Goal: Information Seeking & Learning: Learn about a topic

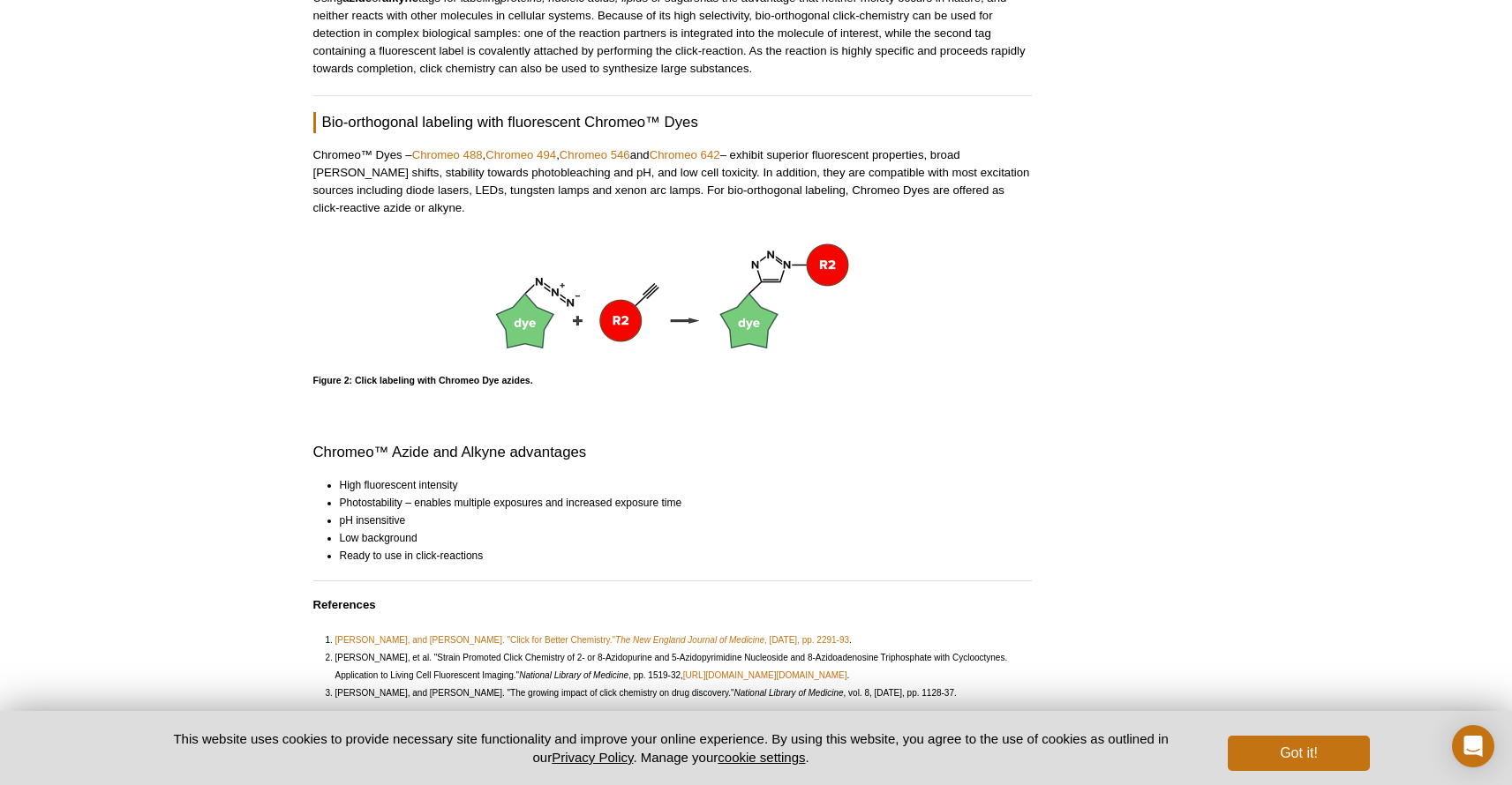
scroll to position [1122, 0]
drag, startPoint x: 364, startPoint y: 176, endPoint x: 579, endPoint y: 184, distance: 215.1
click at [575, 184] on p "Chromeo™ Dyes – Chromeo 488 , Chromeo 494 , Chromeo 546 and Chromeo 642 – exhib…" at bounding box center [673, 183] width 719 height 70
click at [581, 183] on p "Chromeo™ Dyes – Chromeo 488 , Chromeo 494 , Chromeo 546 and Chromeo 642 – exhib…" at bounding box center [673, 183] width 719 height 70
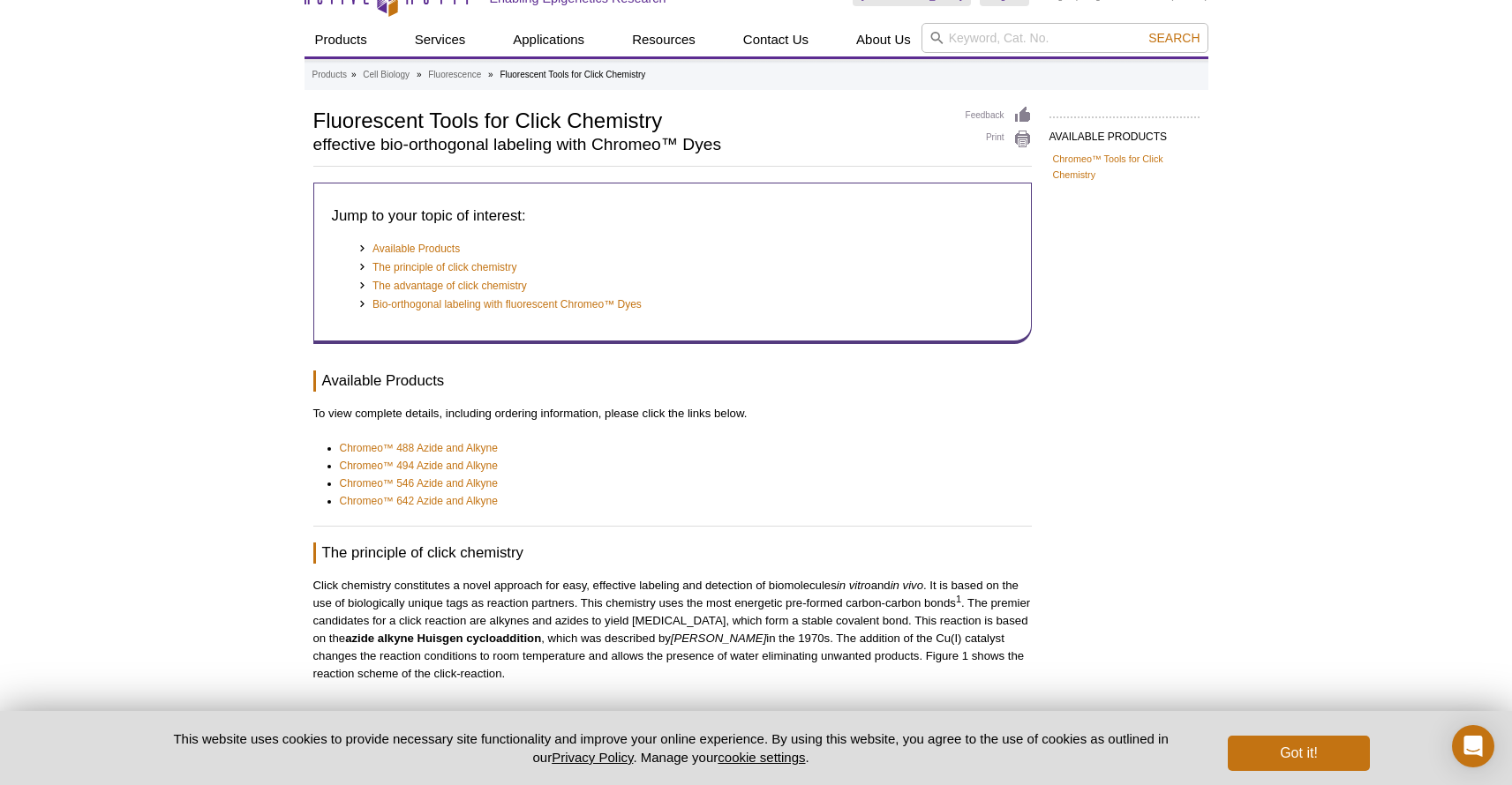
scroll to position [37, 0]
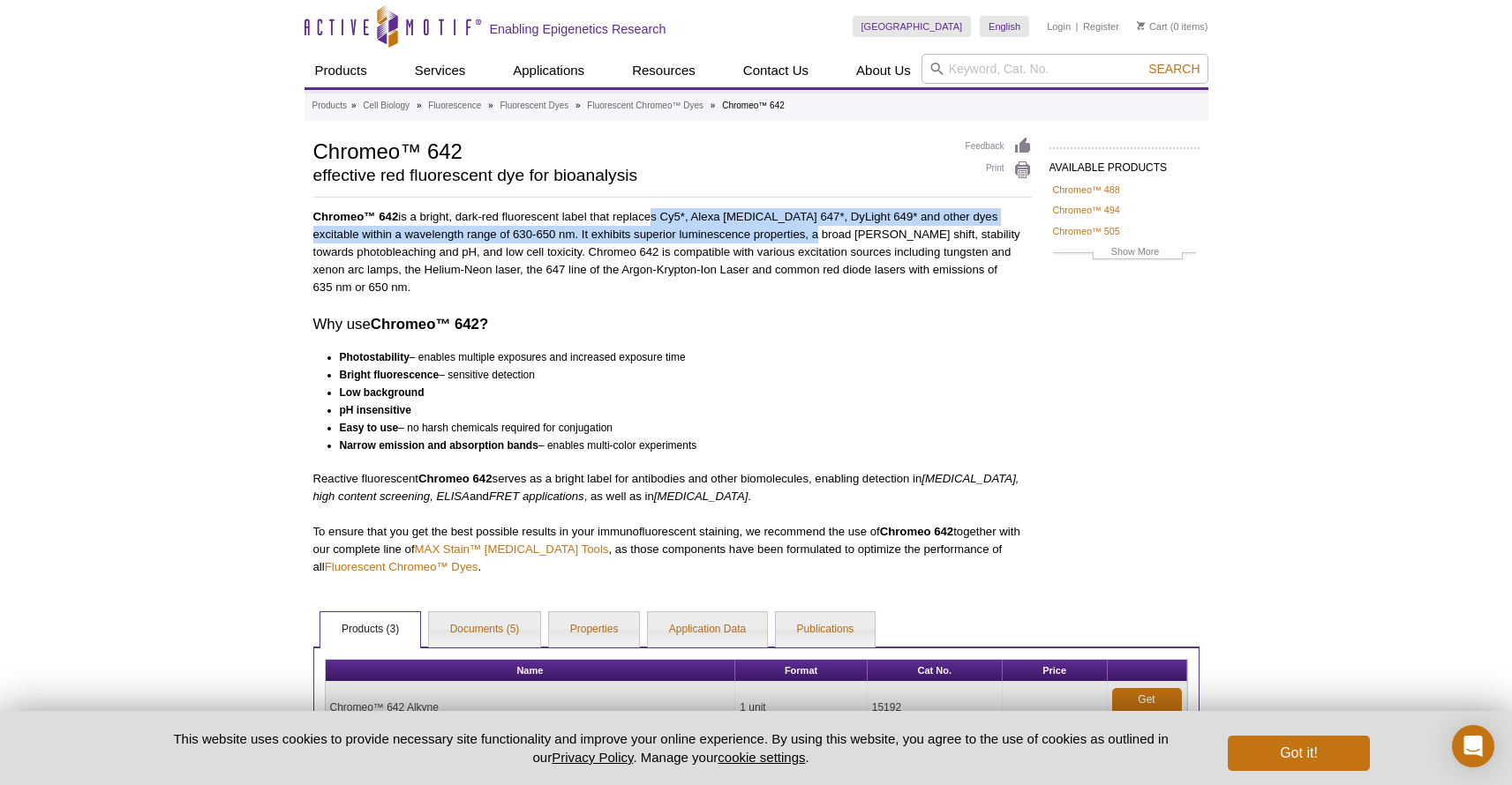
drag, startPoint x: 650, startPoint y: 218, endPoint x: 775, endPoint y: 228, distance: 125.4
click at [770, 227] on p "Chromeo™ 642 is a bright, dark-red fluorescent label that replaces Cy5*, Alexa …" at bounding box center [673, 252] width 719 height 89
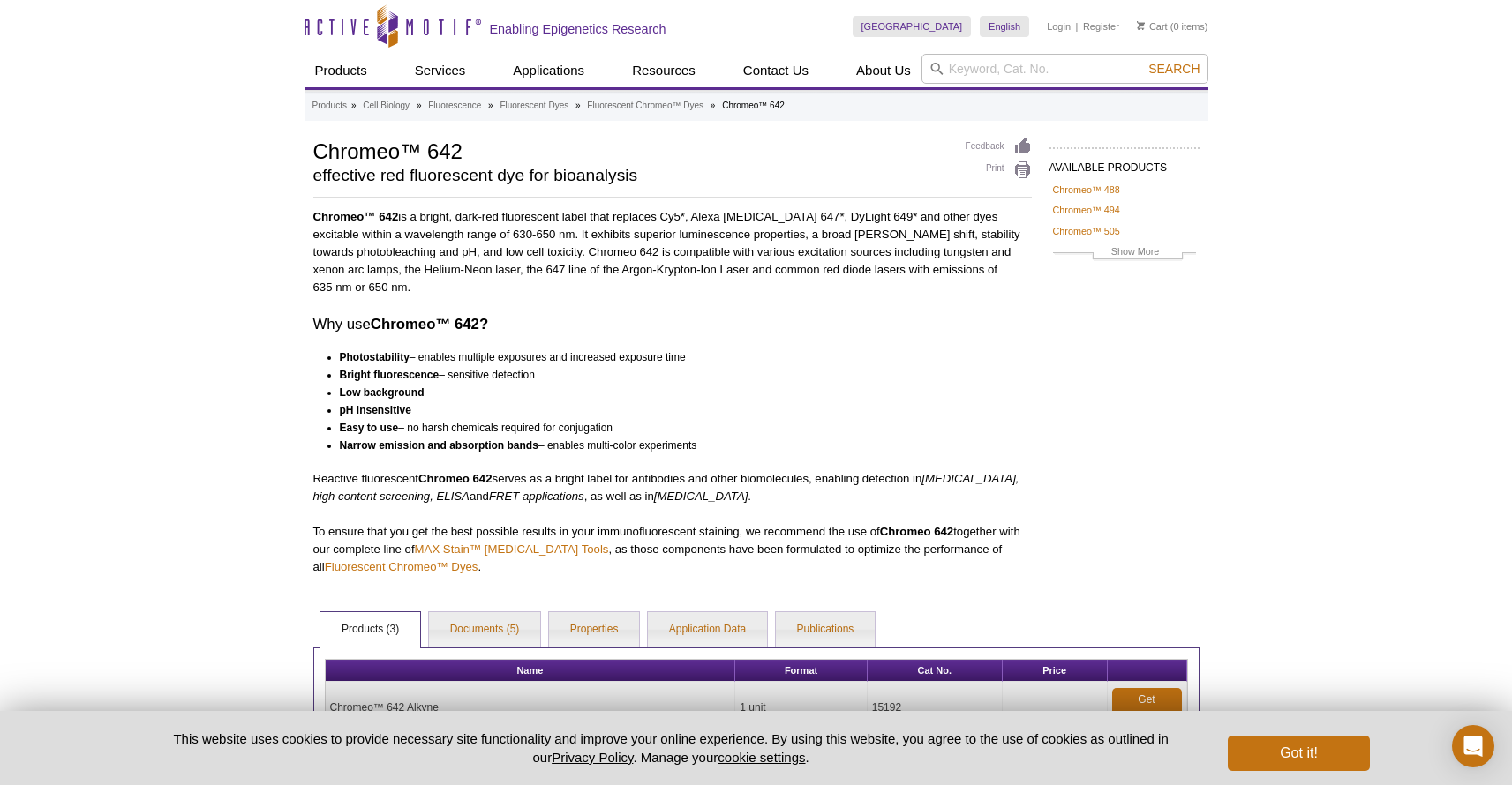
click at [779, 227] on p "Chromeo™ 642 is a bright, dark-red fluorescent label that replaces Cy5*, Alexa …" at bounding box center [673, 252] width 719 height 89
drag, startPoint x: 504, startPoint y: 237, endPoint x: 812, endPoint y: 239, distance: 308.0
click at [812, 239] on p "Chromeo™ 642 is a bright, dark-red fluorescent label that replaces Cy5*, Alexa …" at bounding box center [673, 252] width 719 height 89
drag, startPoint x: 459, startPoint y: 251, endPoint x: 632, endPoint y: 247, distance: 173.0
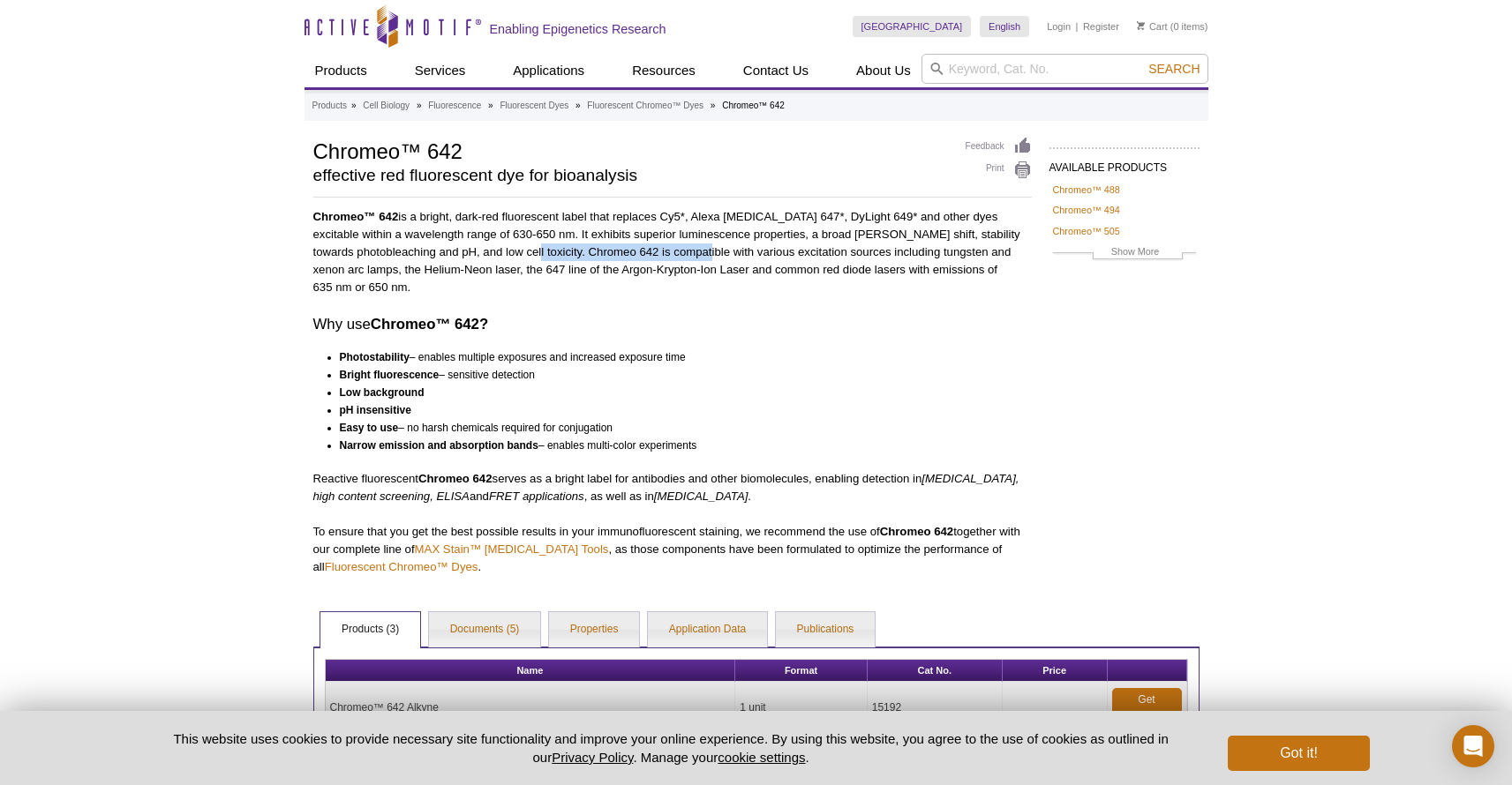
click at [632, 247] on p "Chromeo™ 642 is a bright, dark-red fluorescent label that replaces Cy5*, Alexa …" at bounding box center [673, 252] width 719 height 89
click at [633, 246] on p "Chromeo™ 642 is a bright, dark-red fluorescent label that replaces Cy5*, Alexa …" at bounding box center [673, 252] width 719 height 89
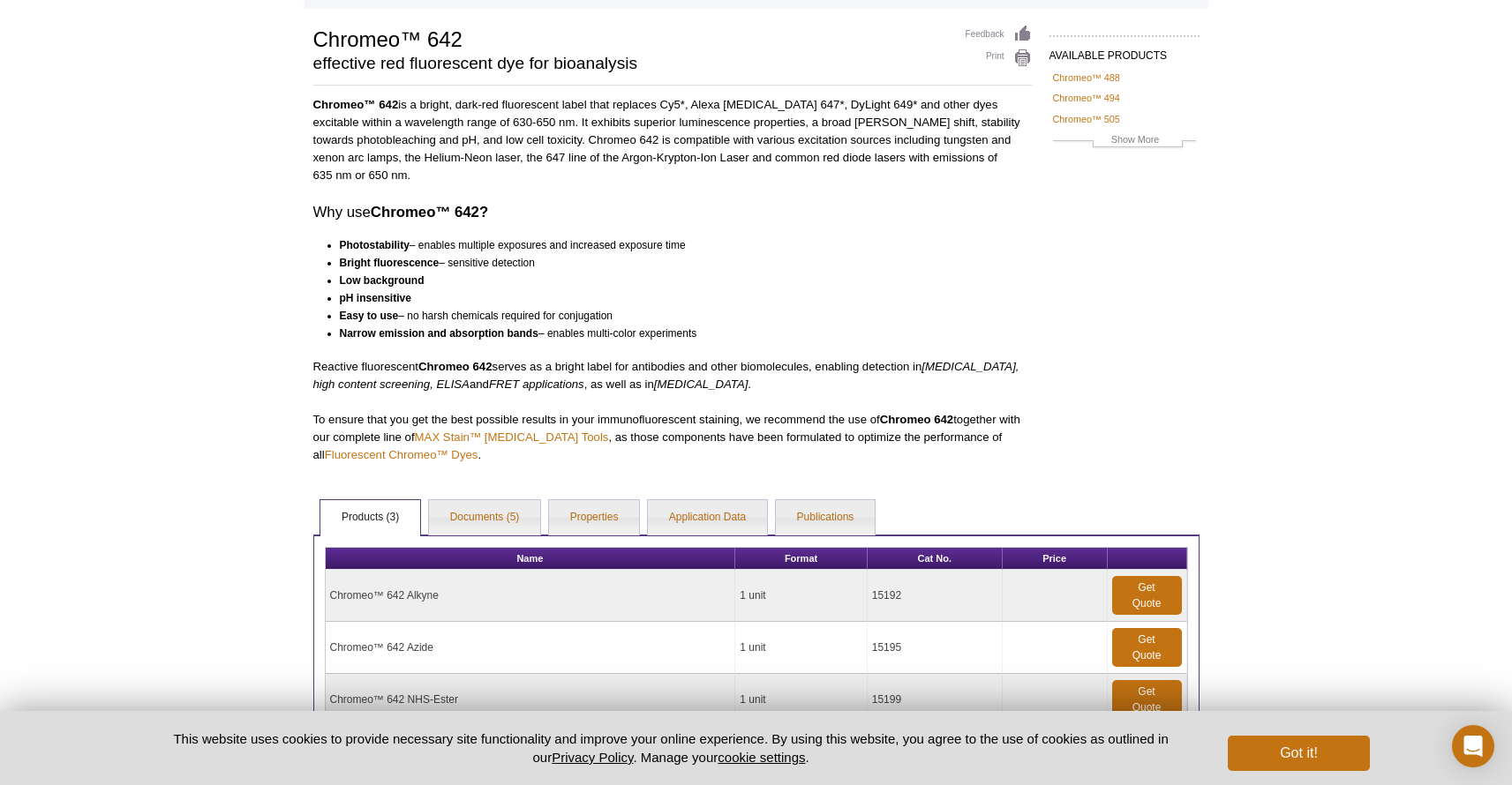
scroll to position [256, 0]
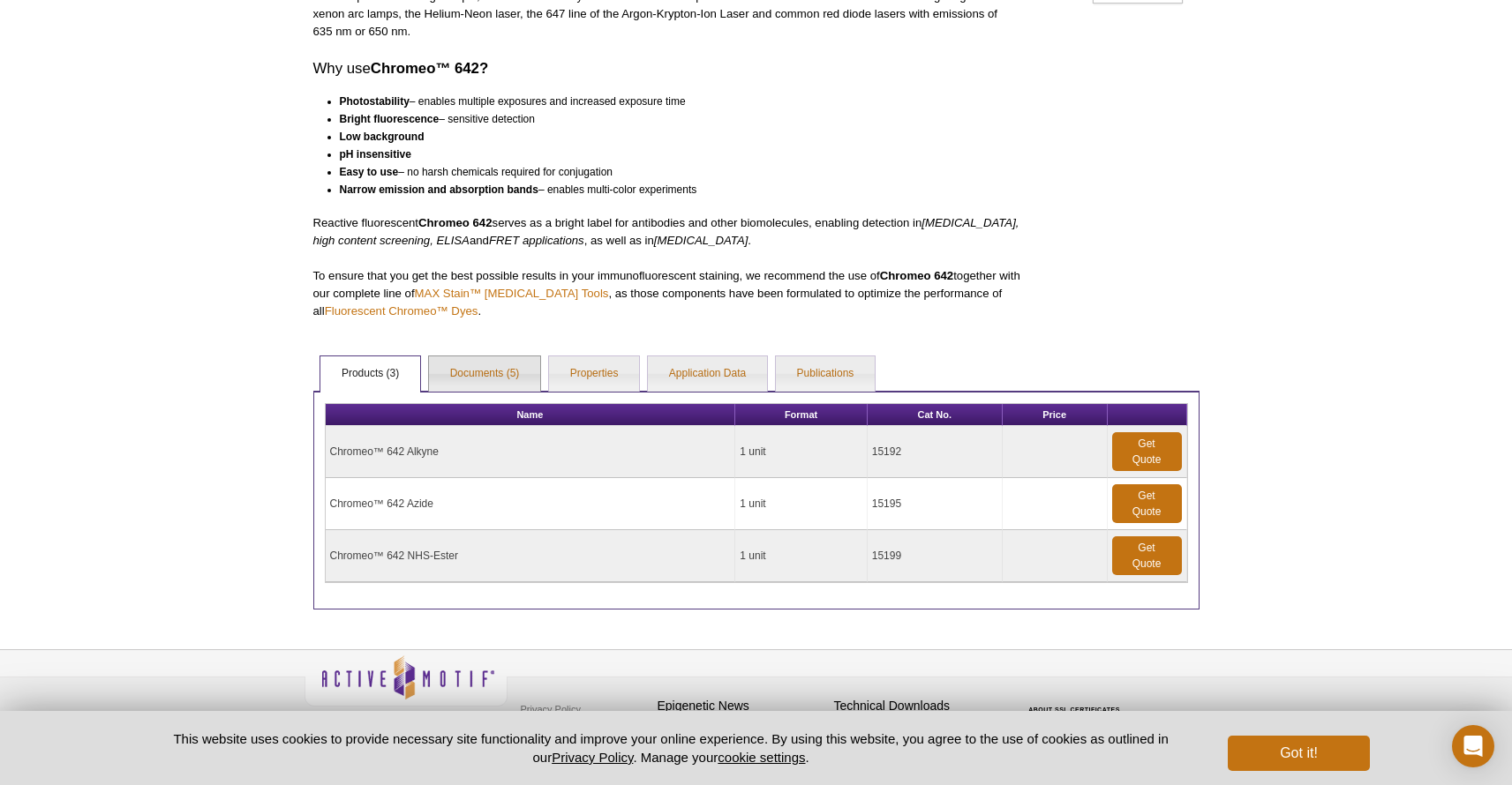
click at [494, 356] on li "Documents (5)" at bounding box center [485, 374] width 114 height 37
click at [615, 358] on link "Properties" at bounding box center [595, 374] width 90 height 36
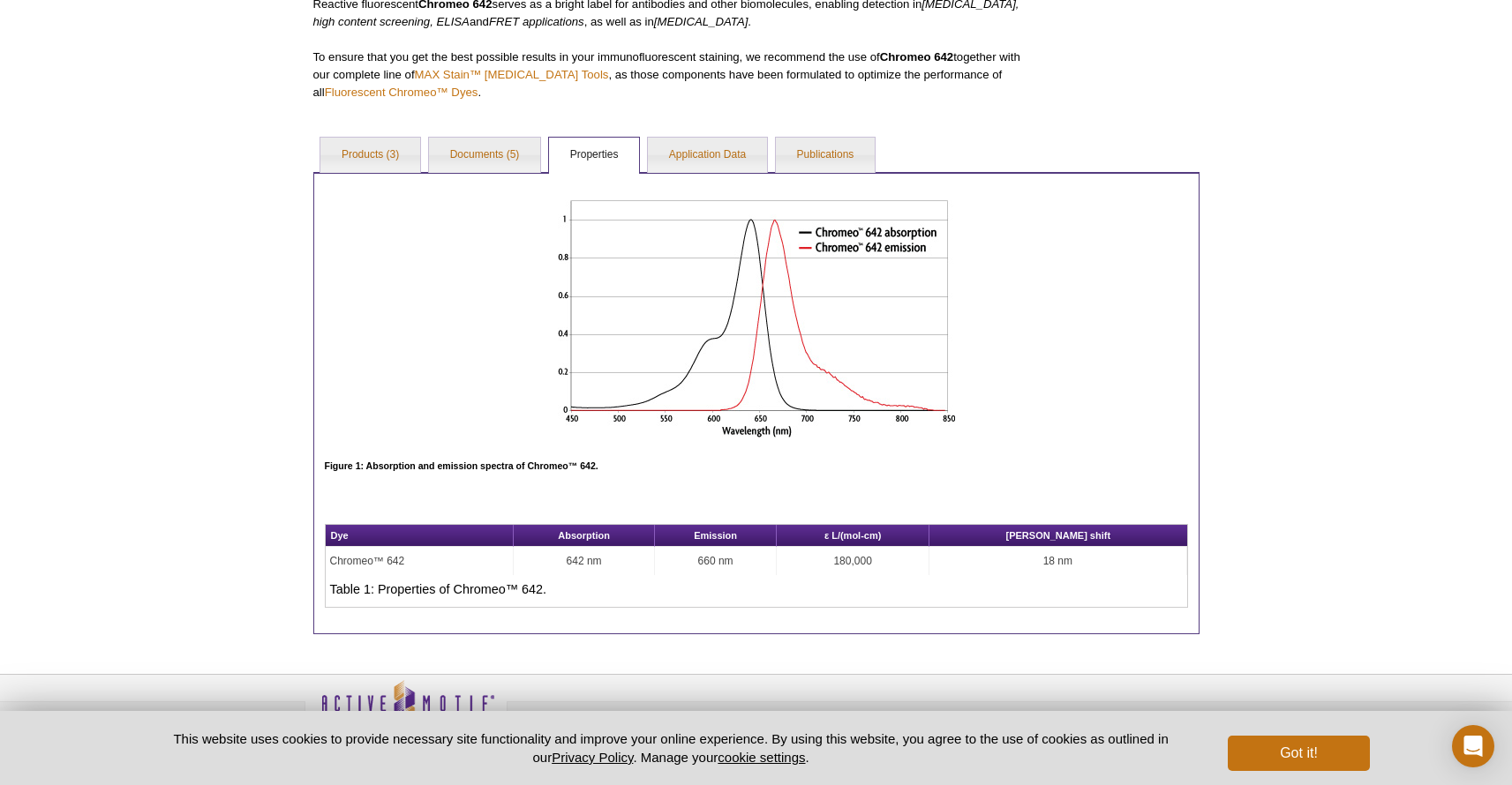
scroll to position [476, 0]
